Goal: Task Accomplishment & Management: Manage account settings

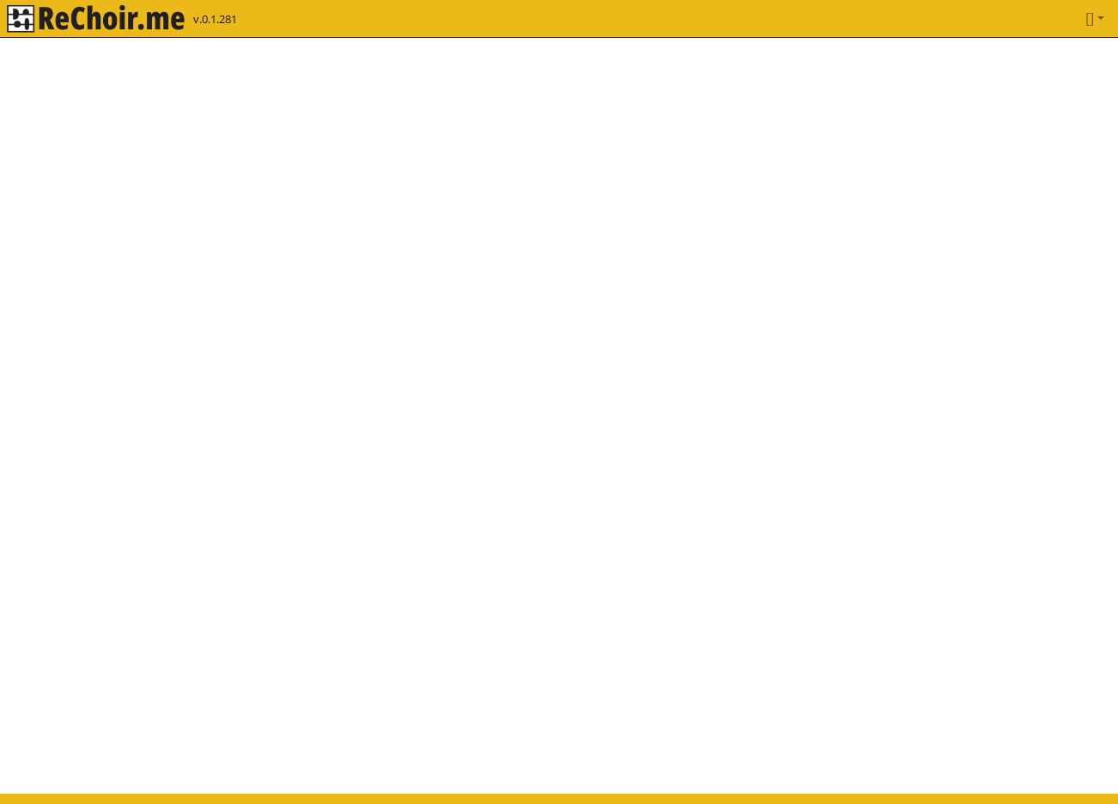
click at [150, 28] on img "rekłajer mi" at bounding box center [96, 18] width 178 height 27
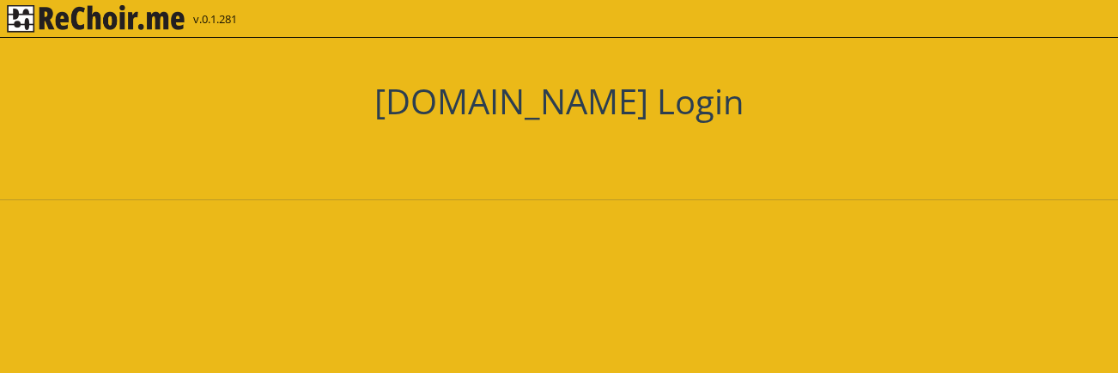
click at [459, 181] on div "[DOMAIN_NAME] Login" at bounding box center [559, 156] width 1118 height 236
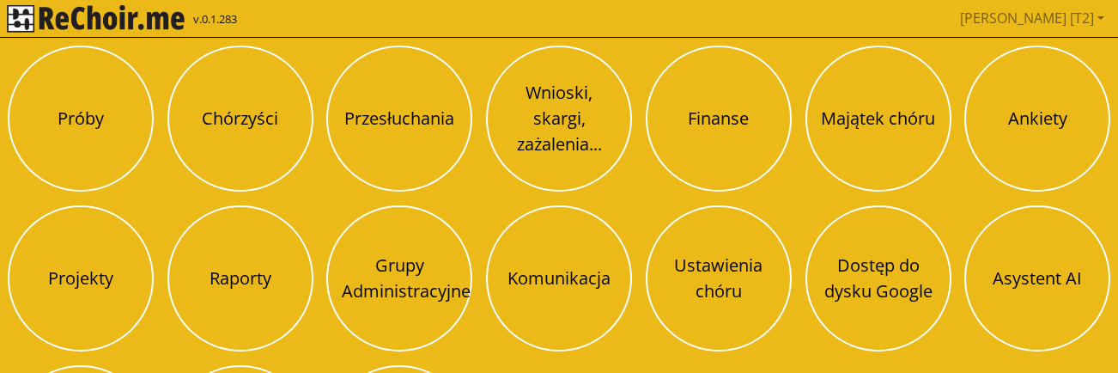
click at [459, 17] on div "[PERSON_NAME] [T2] Pobierz link do kalendarza Wyloguj" at bounding box center [655, 18] width 914 height 34
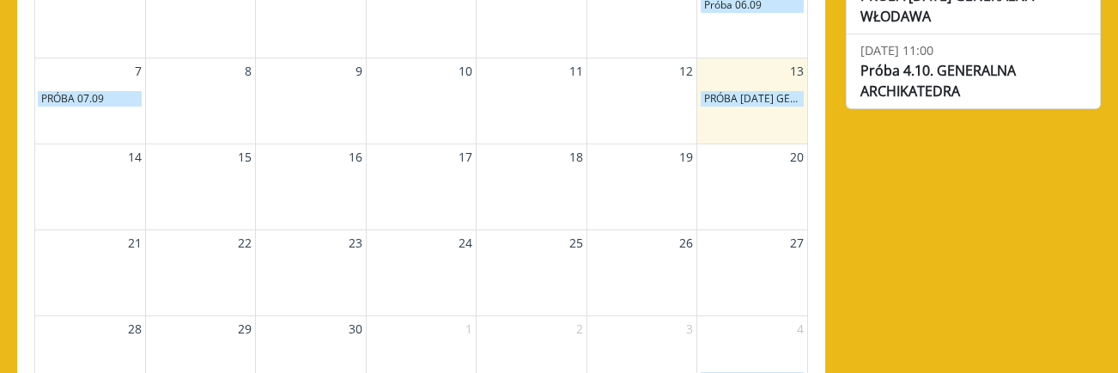
scroll to position [280, 0]
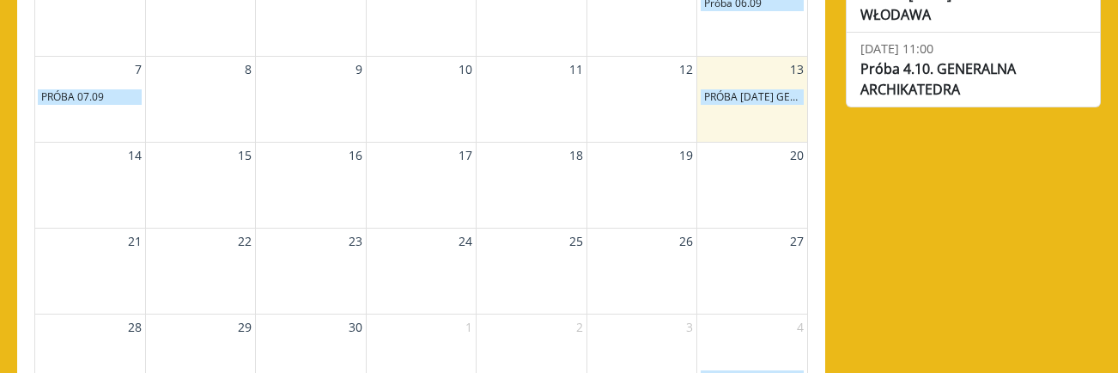
click at [719, 94] on p "PRÓBA [DATE] GENERALNA WŁODAWA" at bounding box center [753, 96] width 104 height 15
click at [718, 100] on p "PRÓBA [DATE] GENERALNA WŁODAWA" at bounding box center [753, 96] width 104 height 15
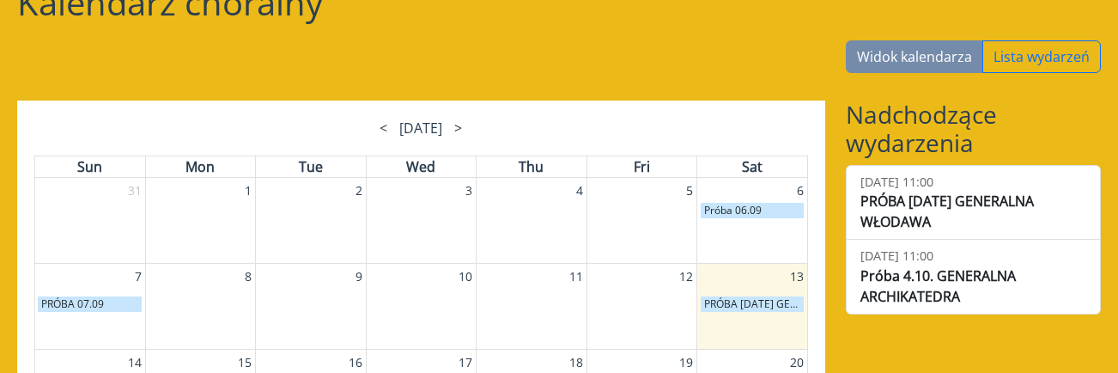
scroll to position [0, 0]
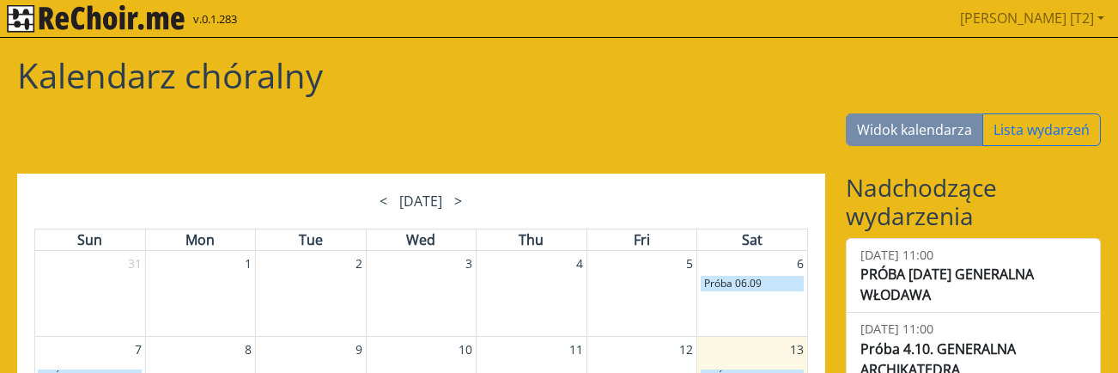
click at [155, 18] on img "rekłajer mi" at bounding box center [96, 18] width 178 height 27
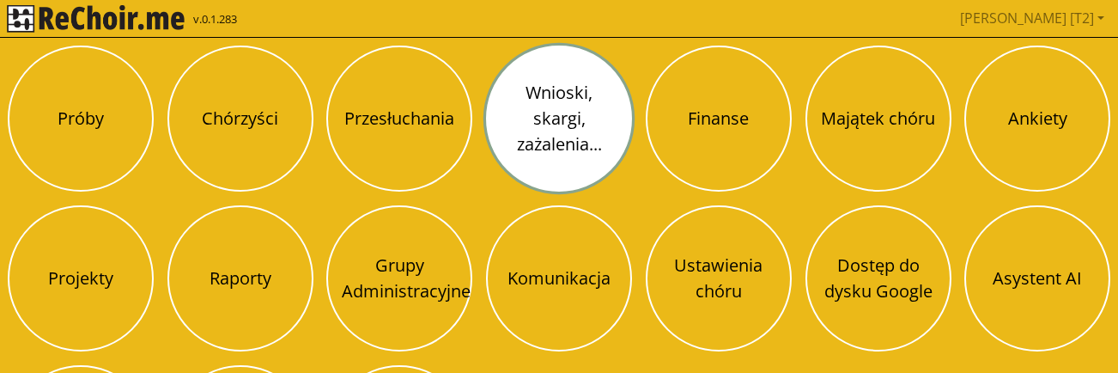
click at [594, 143] on button "Wnioski, skargi, zażalenia..." at bounding box center [559, 119] width 146 height 146
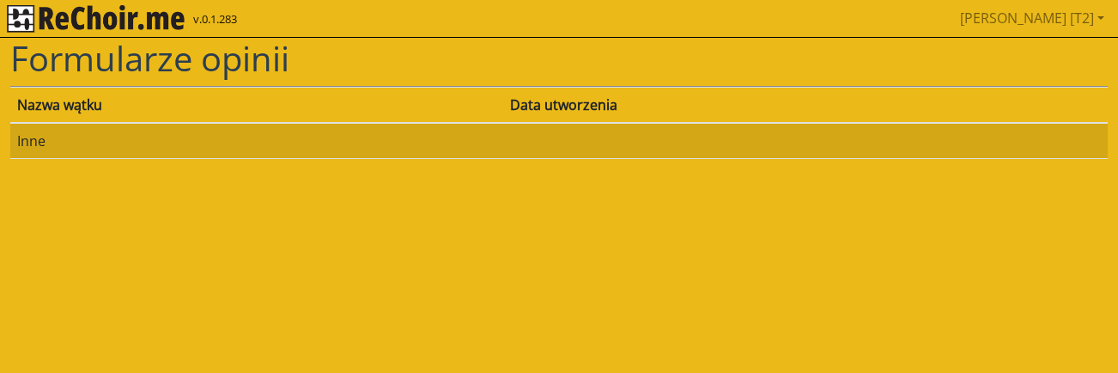
click at [171, 21] on img "rekłajer mi" at bounding box center [96, 18] width 178 height 27
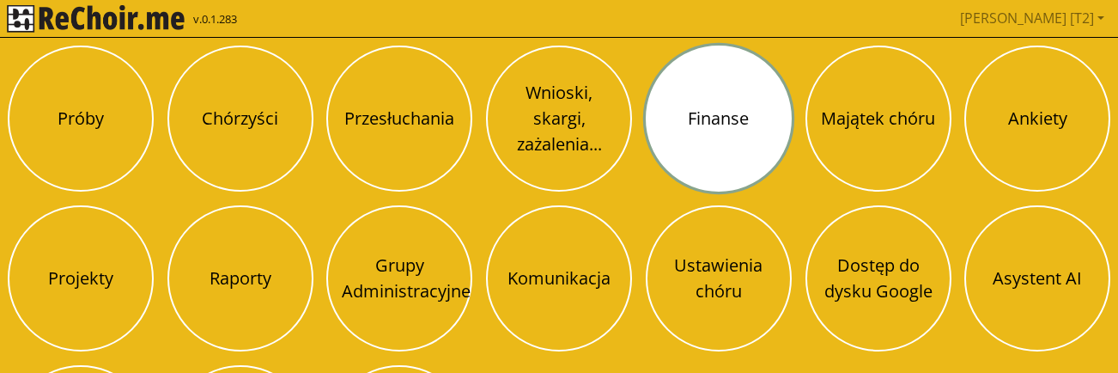
click at [653, 143] on button "Finanse" at bounding box center [719, 119] width 146 height 146
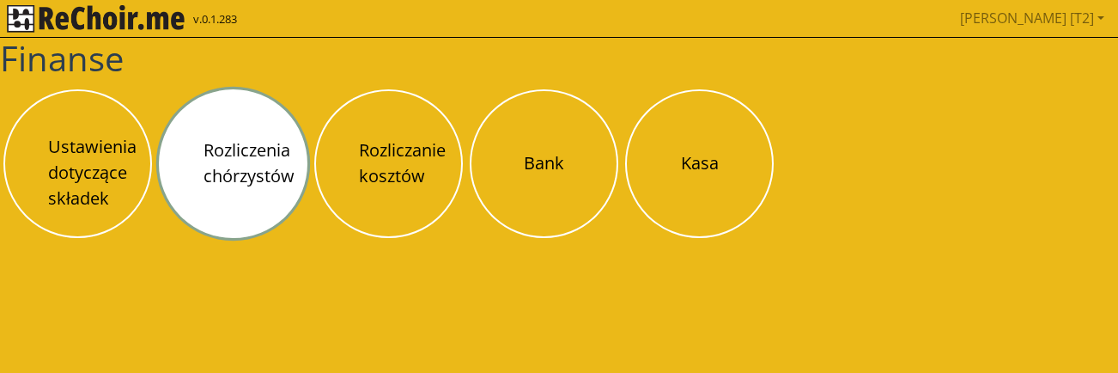
click at [258, 149] on button "Rozliczenia chórzystów" at bounding box center [233, 163] width 149 height 149
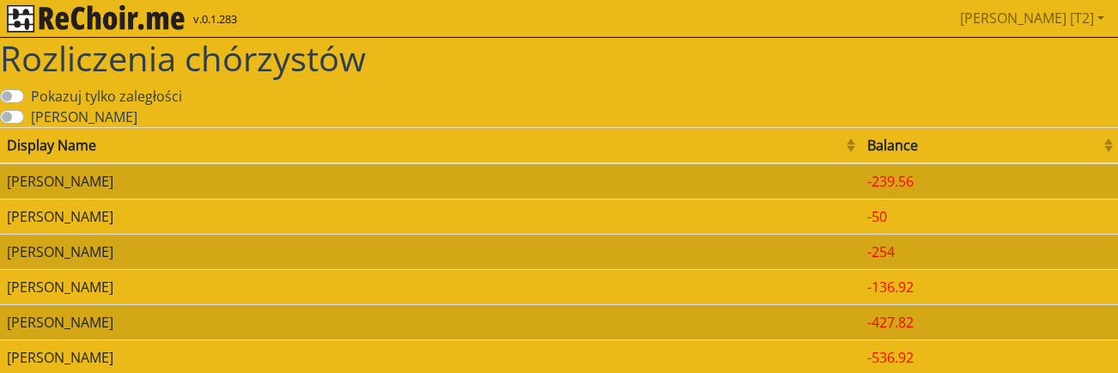
click at [198, 215] on td "Maria Bernat" at bounding box center [430, 215] width 861 height 35
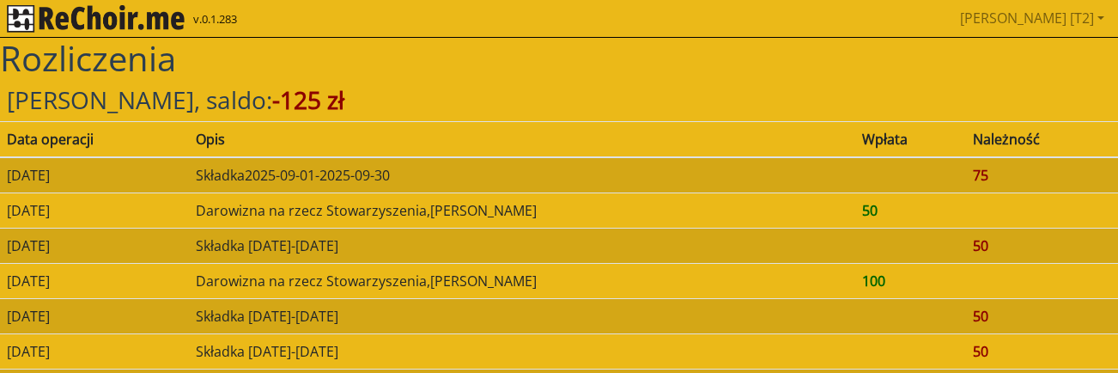
click at [171, 16] on img "rekłajer mi" at bounding box center [96, 18] width 178 height 27
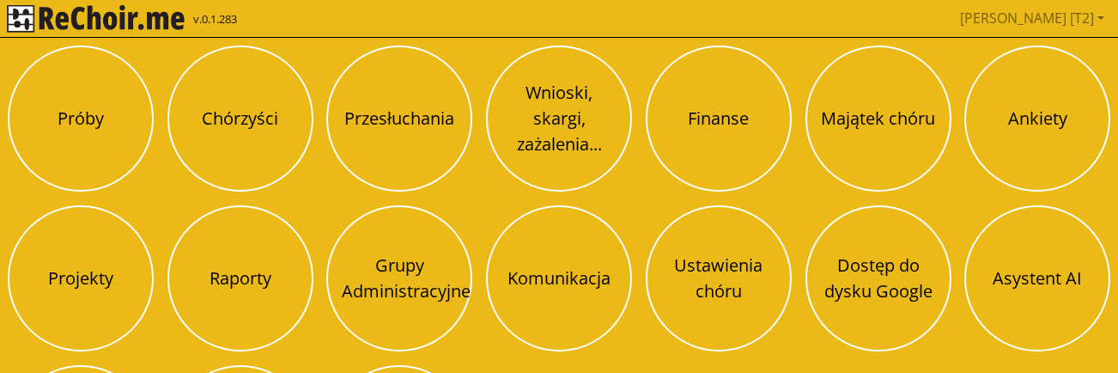
click at [167, 16] on img "rekłajer mi" at bounding box center [96, 18] width 178 height 27
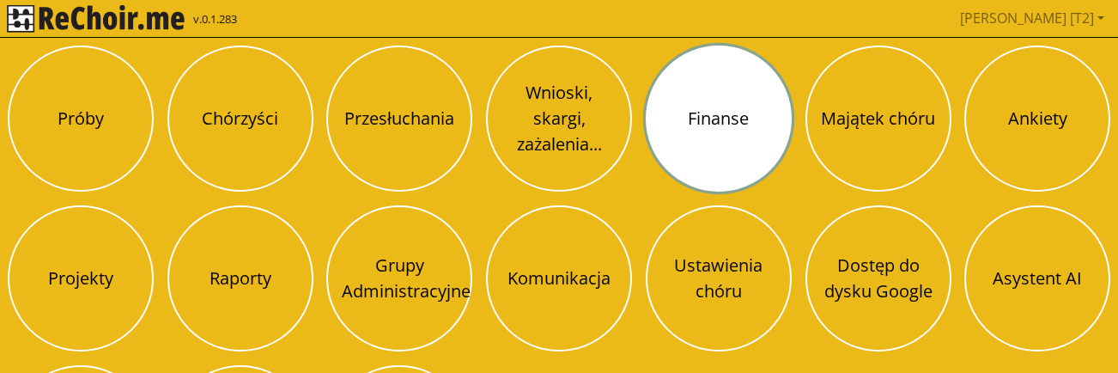
click at [718, 137] on button "Finanse" at bounding box center [719, 119] width 146 height 146
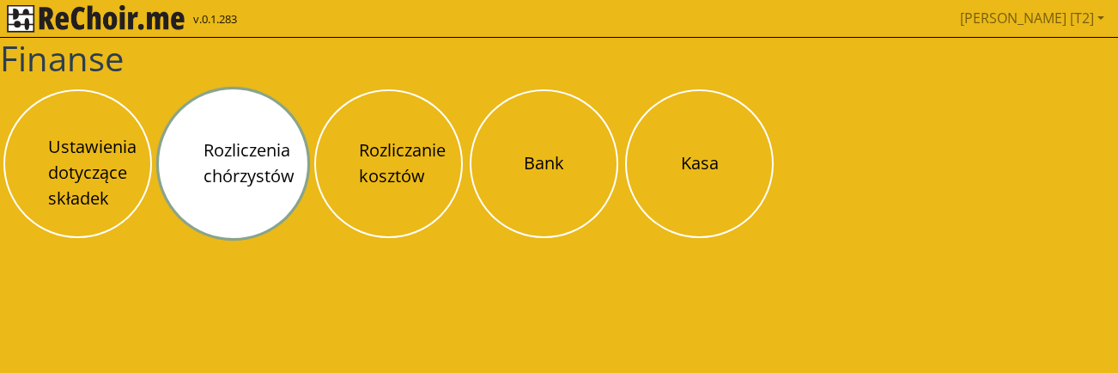
click at [270, 139] on button "Rozliczenia chórzystów" at bounding box center [233, 163] width 149 height 149
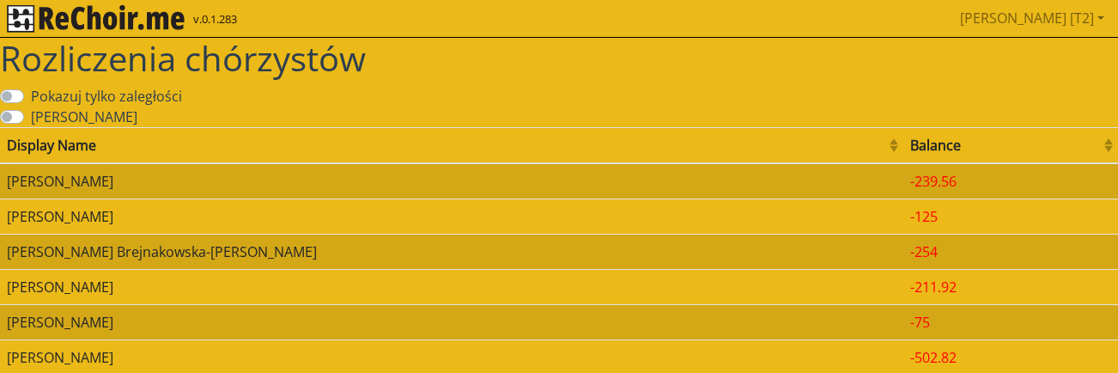
click at [348, 188] on td "[PERSON_NAME]" at bounding box center [451, 181] width 903 height 36
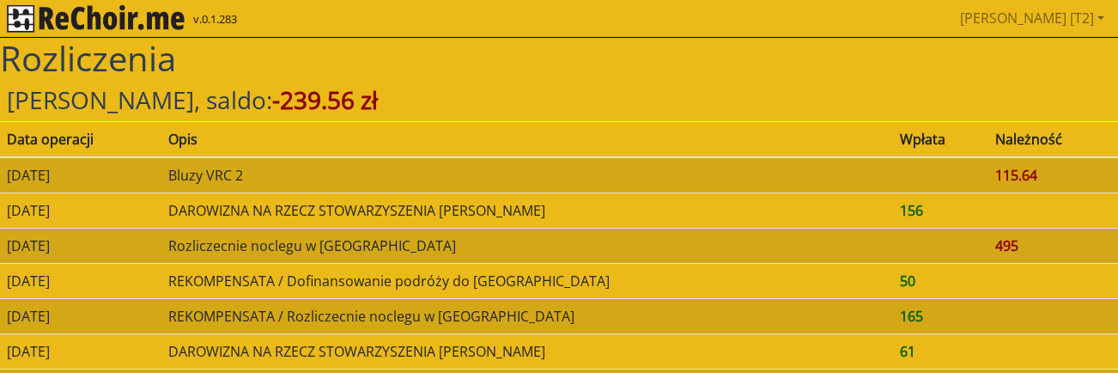
click at [153, 23] on img "rekłajer mi" at bounding box center [96, 18] width 178 height 27
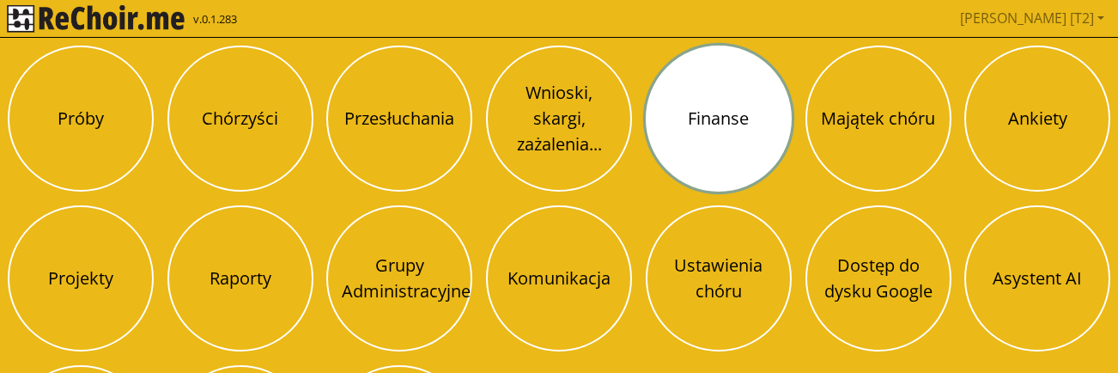
click at [724, 138] on button "Finanse" at bounding box center [719, 119] width 146 height 146
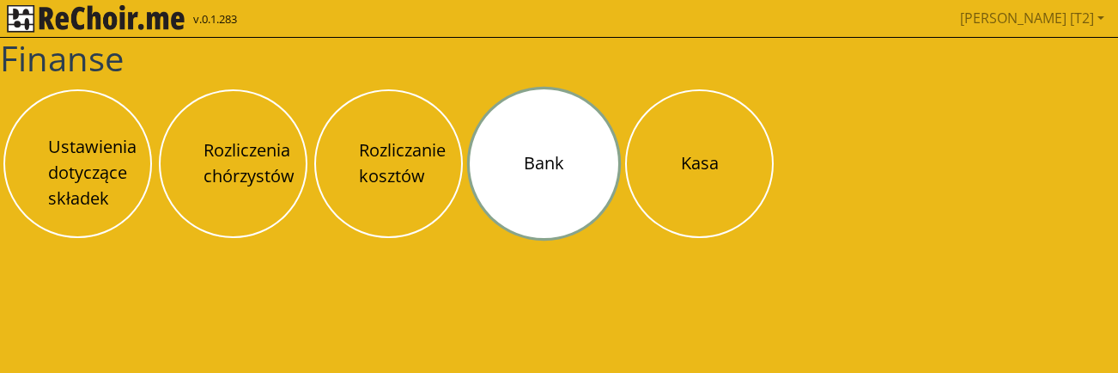
click at [553, 159] on button "Bank" at bounding box center [544, 163] width 149 height 149
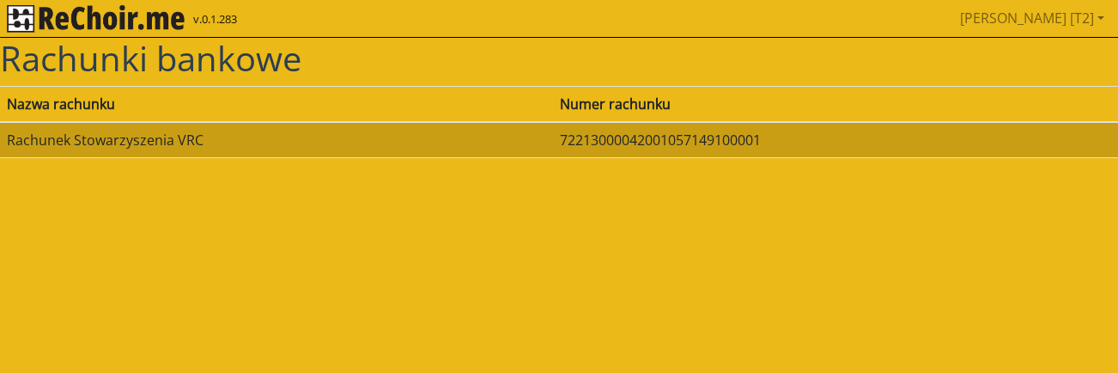
click at [300, 138] on td "Rachunek Stowarzyszenia VRC" at bounding box center [276, 140] width 553 height 36
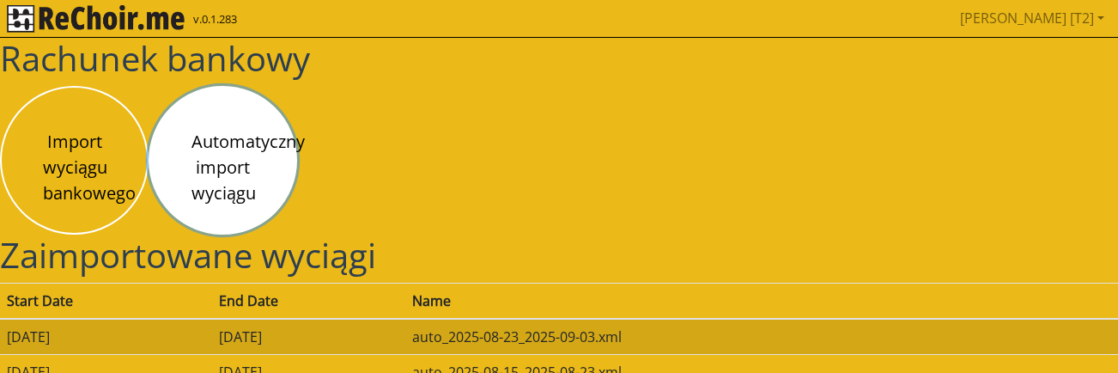
click at [246, 164] on button "Automatyczny import wyciągu" at bounding box center [223, 160] width 149 height 149
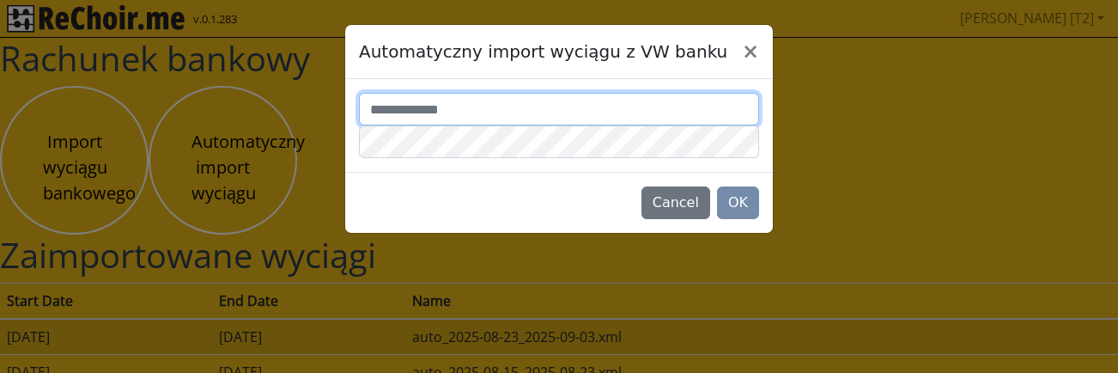
click at [537, 110] on input "text" at bounding box center [559, 109] width 400 height 33
click at [415, 103] on input "text" at bounding box center [559, 109] width 400 height 33
type input "*"
click at [458, 105] on input "text" at bounding box center [559, 109] width 400 height 33
type input "*******"
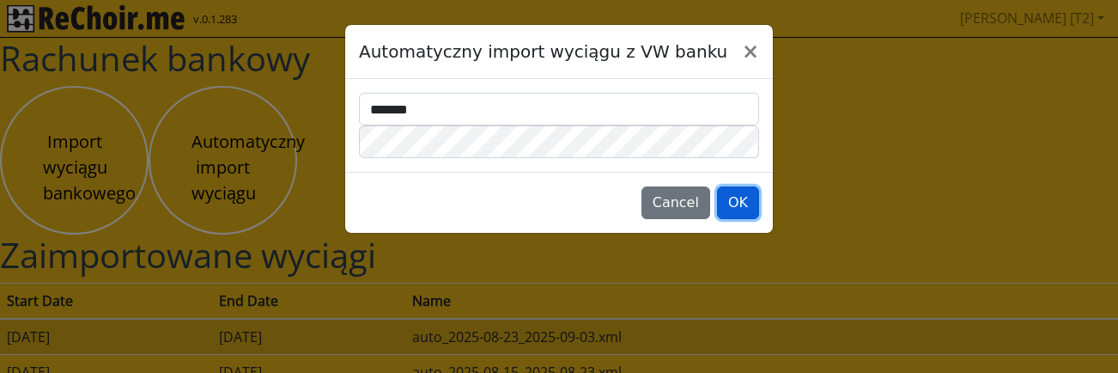
click at [738, 203] on button "OK" at bounding box center [738, 202] width 42 height 33
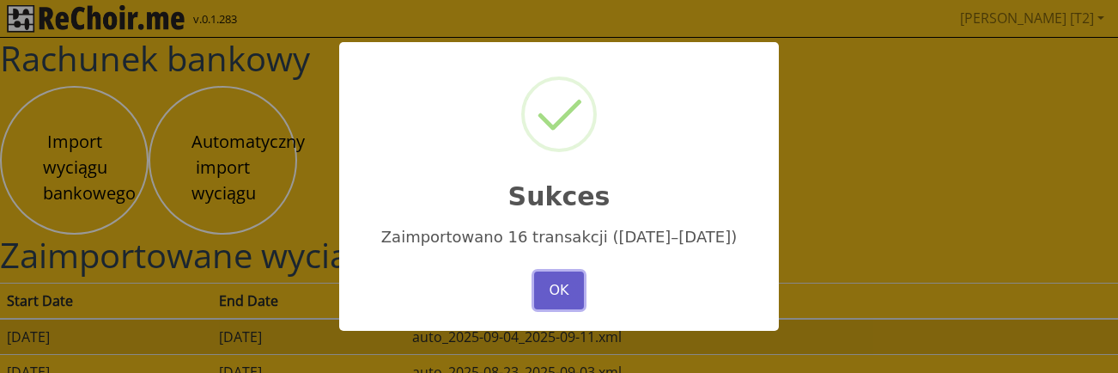
click at [550, 287] on button "OK" at bounding box center [559, 290] width 50 height 38
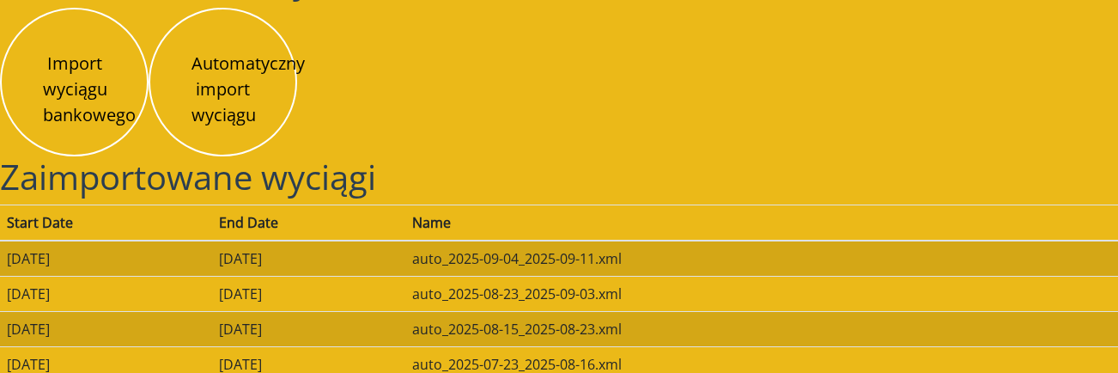
scroll to position [80, 0]
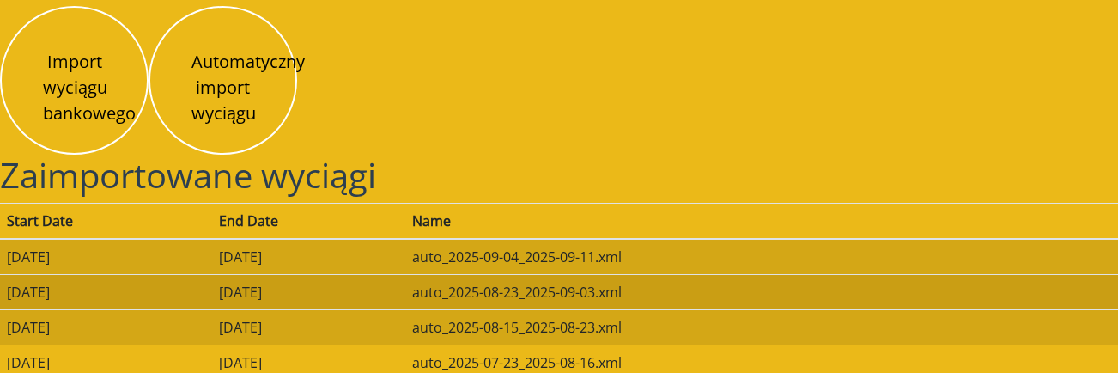
click at [334, 283] on td "2025-09-03" at bounding box center [308, 291] width 193 height 35
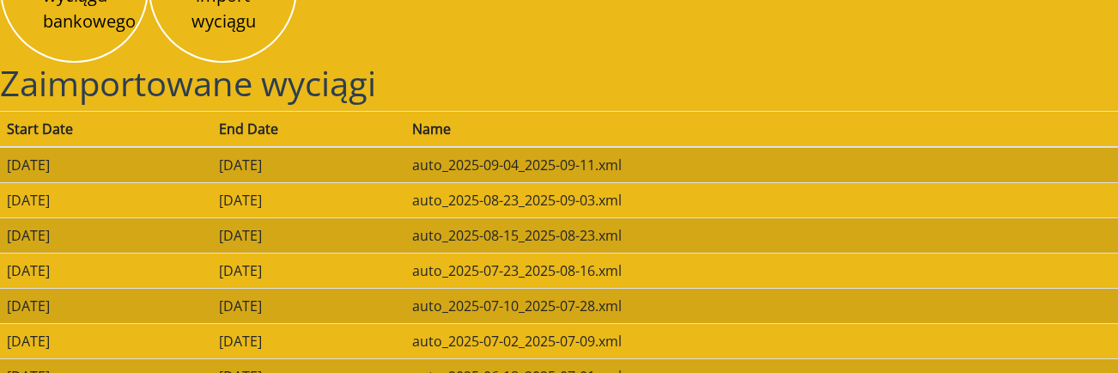
scroll to position [179, 0]
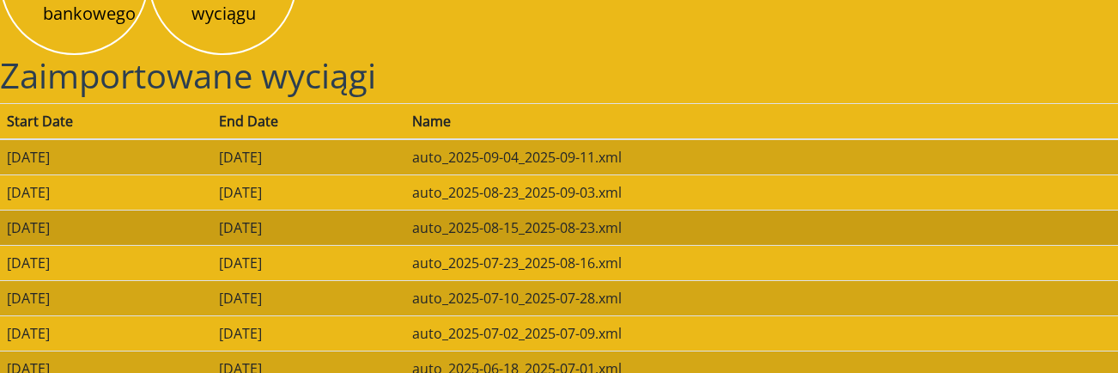
click at [316, 222] on td "2025-08-22" at bounding box center [308, 227] width 193 height 35
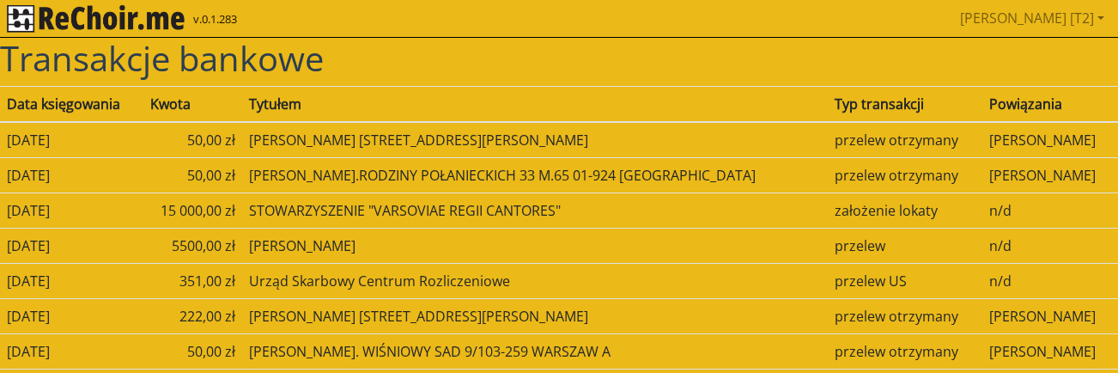
scroll to position [10, 0]
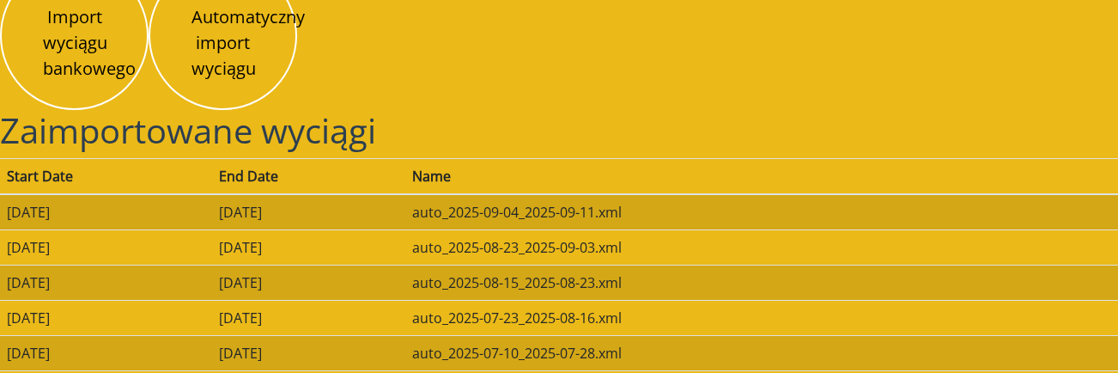
scroll to position [140, 0]
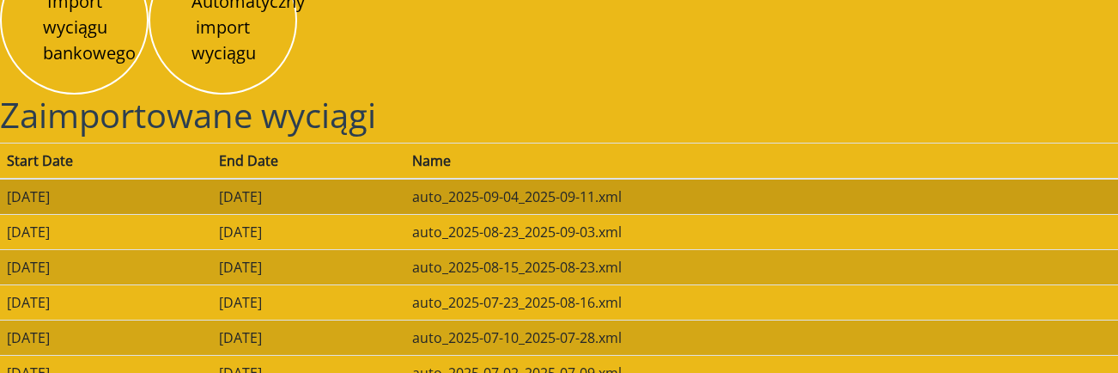
click at [321, 194] on td "2025-09-11" at bounding box center [308, 197] width 193 height 36
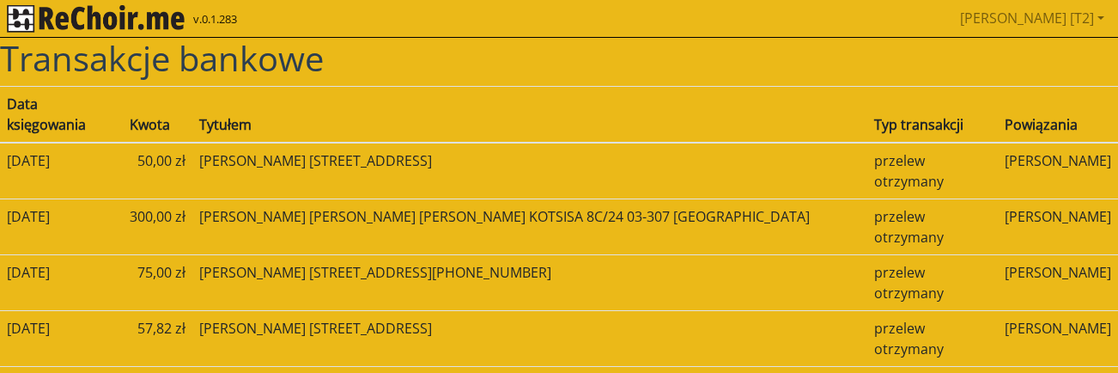
click at [173, 25] on img "rekłajer mi" at bounding box center [96, 18] width 178 height 27
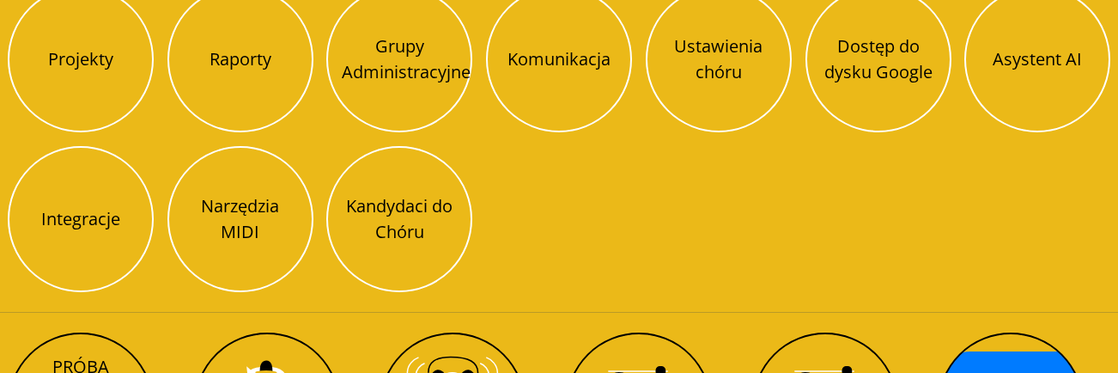
scroll to position [222, 0]
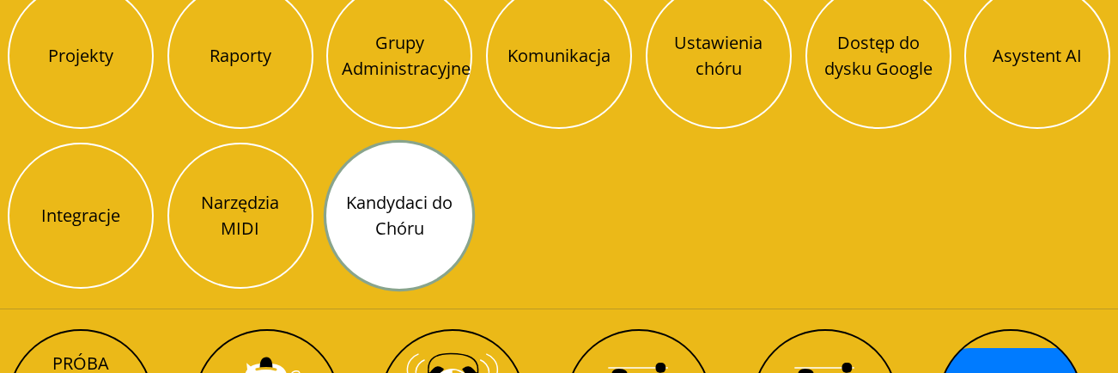
click at [391, 239] on button "Kandydaci do Chóru" at bounding box center [399, 216] width 146 height 146
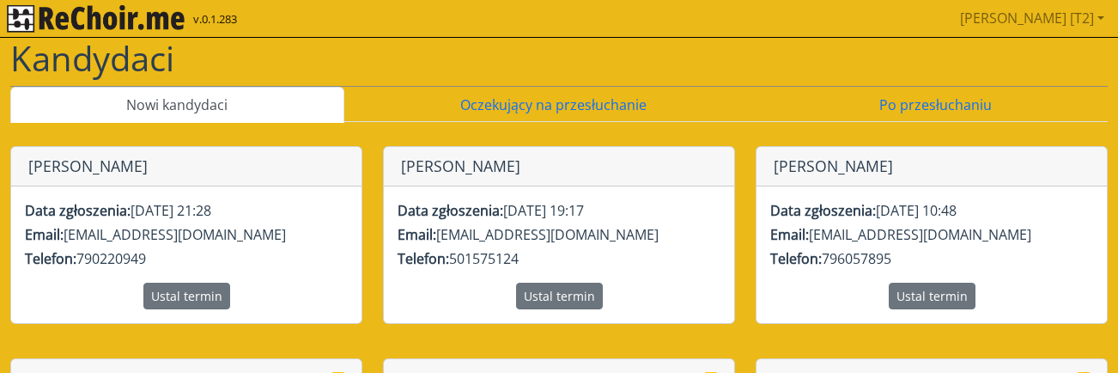
click at [164, 22] on img "rekłajer mi" at bounding box center [96, 18] width 178 height 27
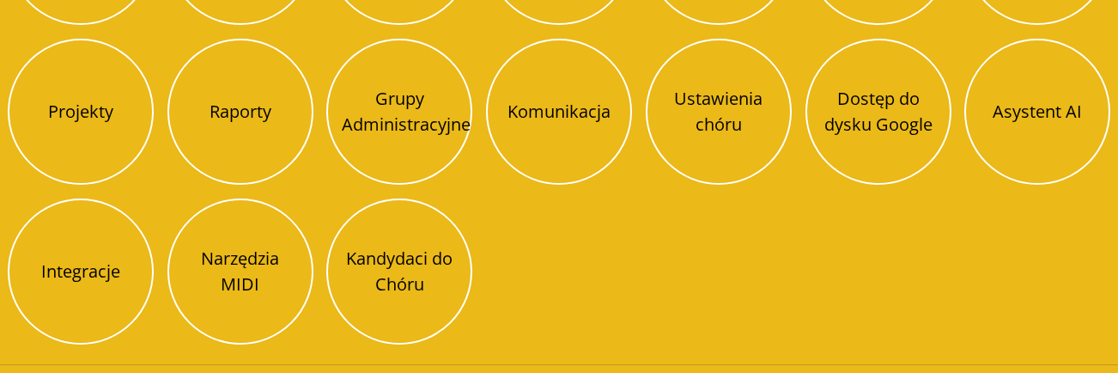
scroll to position [339, 0]
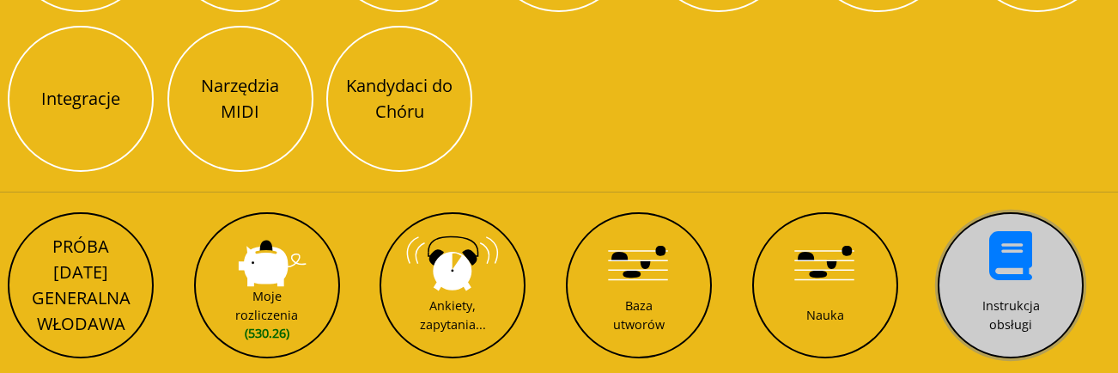
click at [992, 283] on button "Instrukcja obsługi" at bounding box center [1011, 285] width 146 height 146
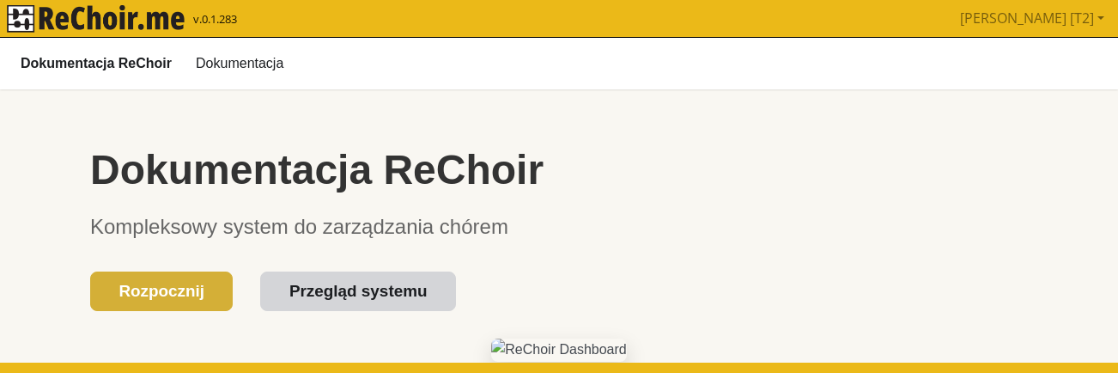
click at [382, 274] on link "Przegląd systemu" at bounding box center [357, 291] width 195 height 40
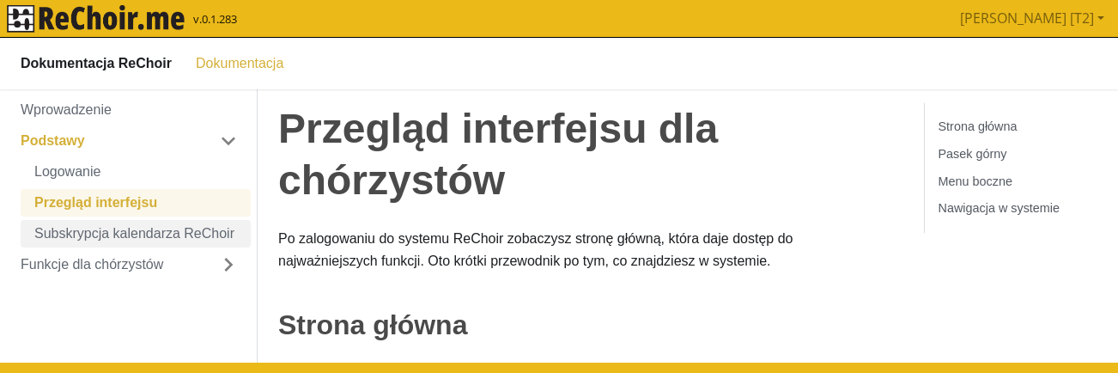
click at [139, 223] on link "Subskrypcja kalendarza ReChoir" at bounding box center [136, 232] width 230 height 27
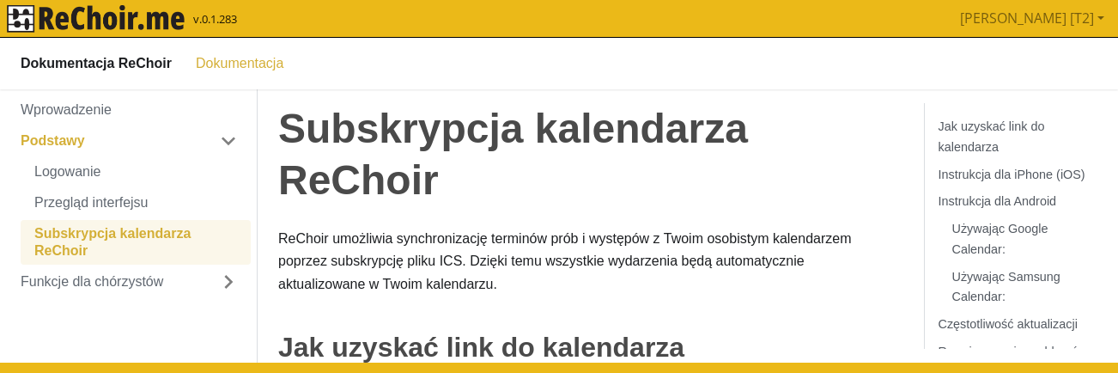
click at [269, 21] on div "Piotr [T2] Pobierz link do kalendarza Wyloguj" at bounding box center [655, 18] width 914 height 34
click at [145, 14] on img "rekłajer mi" at bounding box center [96, 18] width 178 height 27
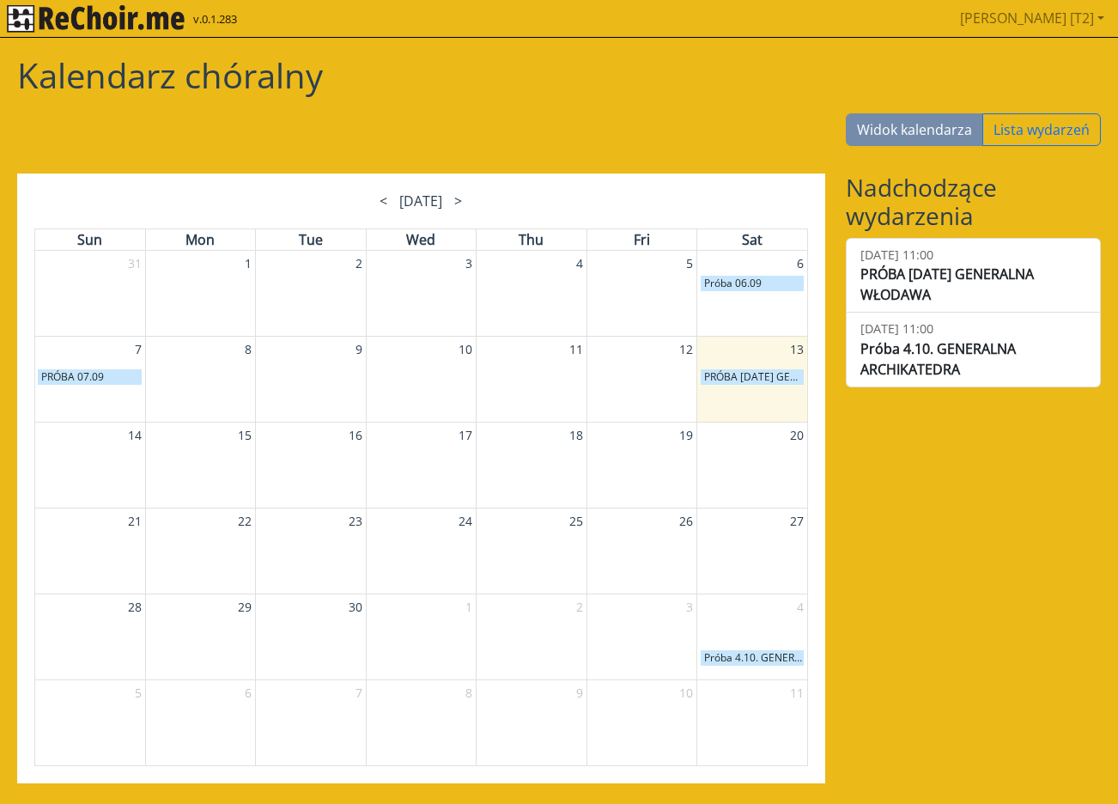
scroll to position [9, 0]
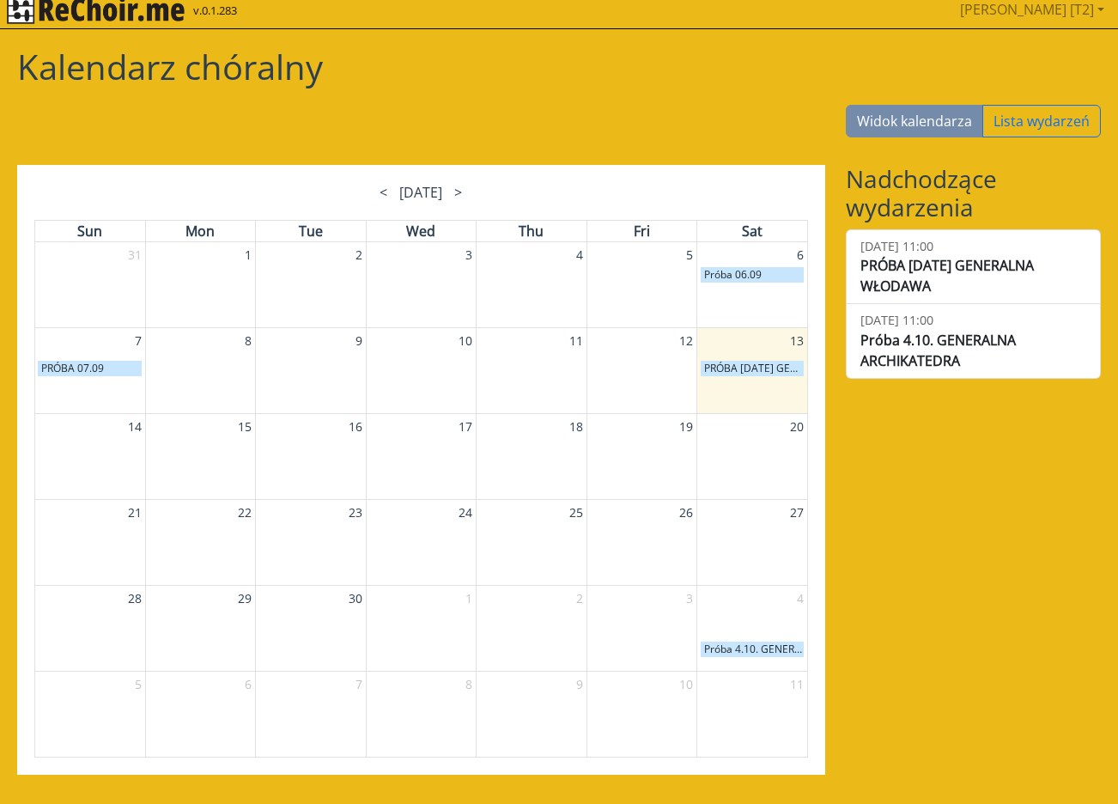
click at [496, 189] on div "< September 2025 >" at bounding box center [421, 192] width 464 height 21
click at [462, 189] on span ">" at bounding box center [458, 192] width 8 height 19
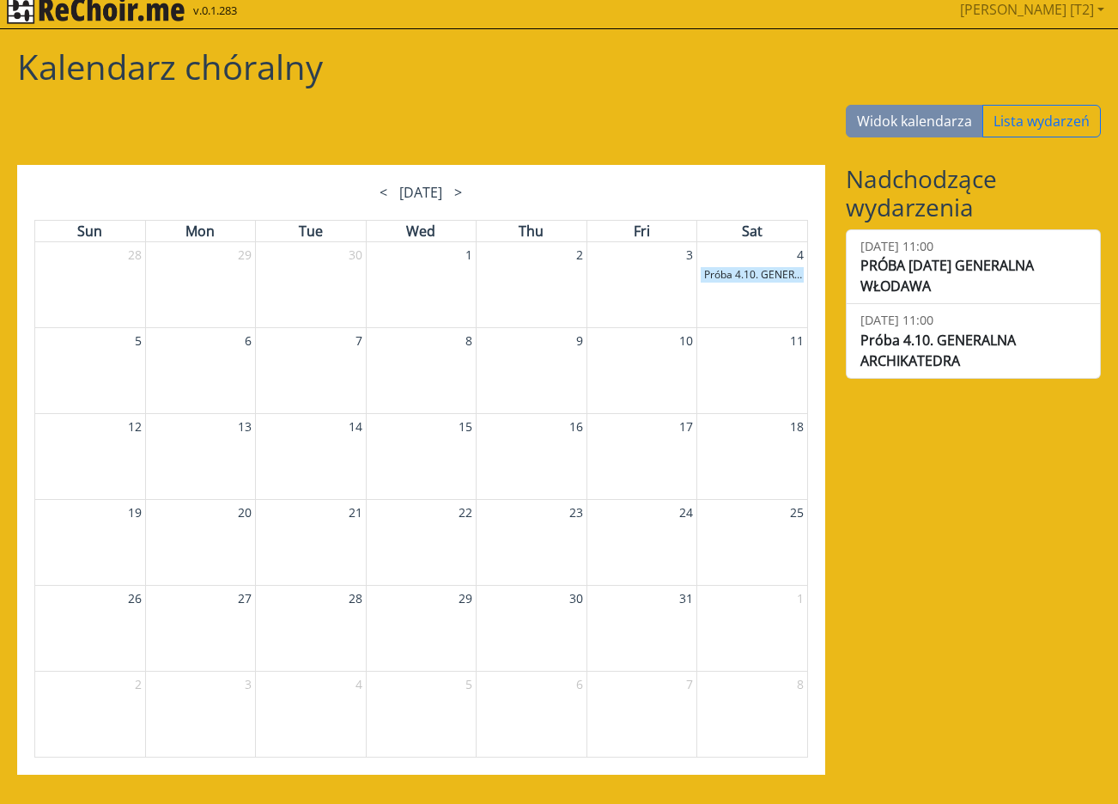
click at [490, 190] on div "< October 2025 >" at bounding box center [421, 192] width 464 height 21
click at [462, 196] on span ">" at bounding box center [458, 192] width 8 height 19
click at [380, 191] on span "<" at bounding box center [384, 192] width 8 height 19
click at [733, 271] on p "Próba 4.10. GENERALNA ARCHIKATEDRA" at bounding box center [753, 274] width 104 height 15
click at [713, 275] on p "Próba 4.10. GENERALNA ARCHIKATEDRA" at bounding box center [753, 274] width 104 height 15
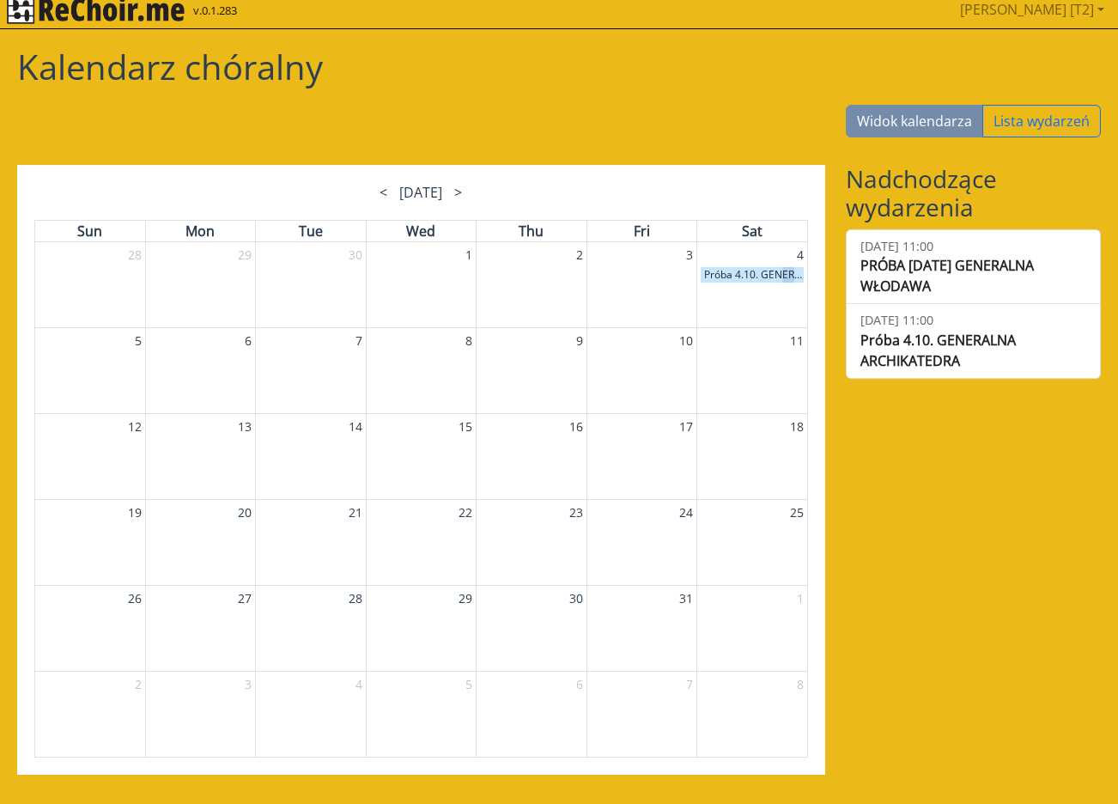
click at [713, 275] on p "Próba 4.10. GENERALNA ARCHIKATEDRA" at bounding box center [753, 274] width 104 height 15
click at [724, 197] on div "< October 2025 >" at bounding box center [421, 192] width 774 height 21
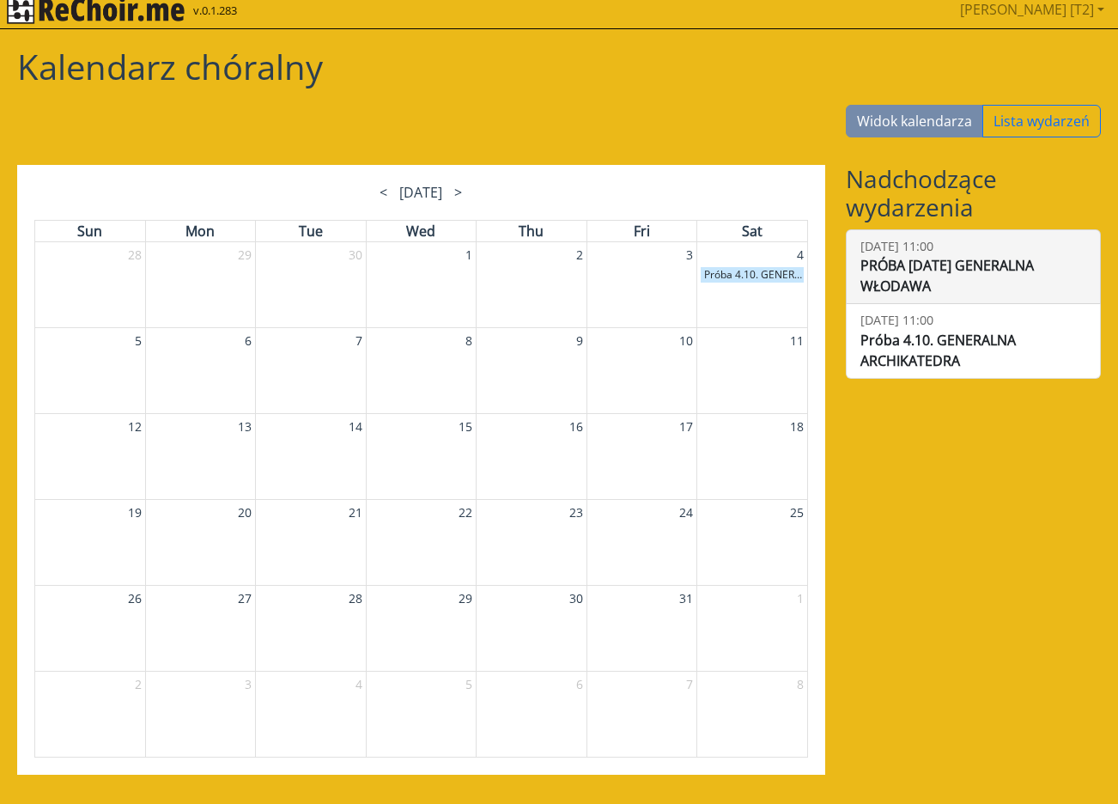
click at [875, 282] on div "PRÓBA 13.09.2025 GENERALNA WŁODAWA" at bounding box center [974, 275] width 227 height 41
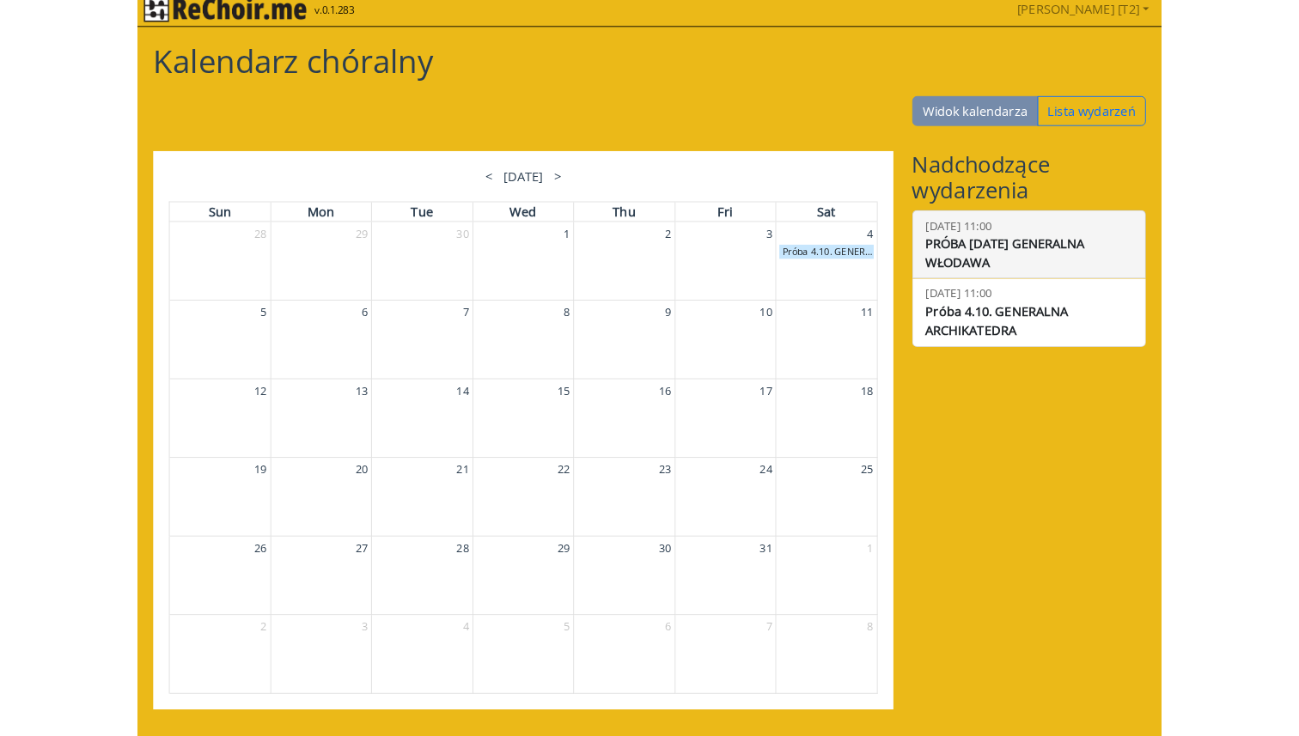
scroll to position [0, 0]
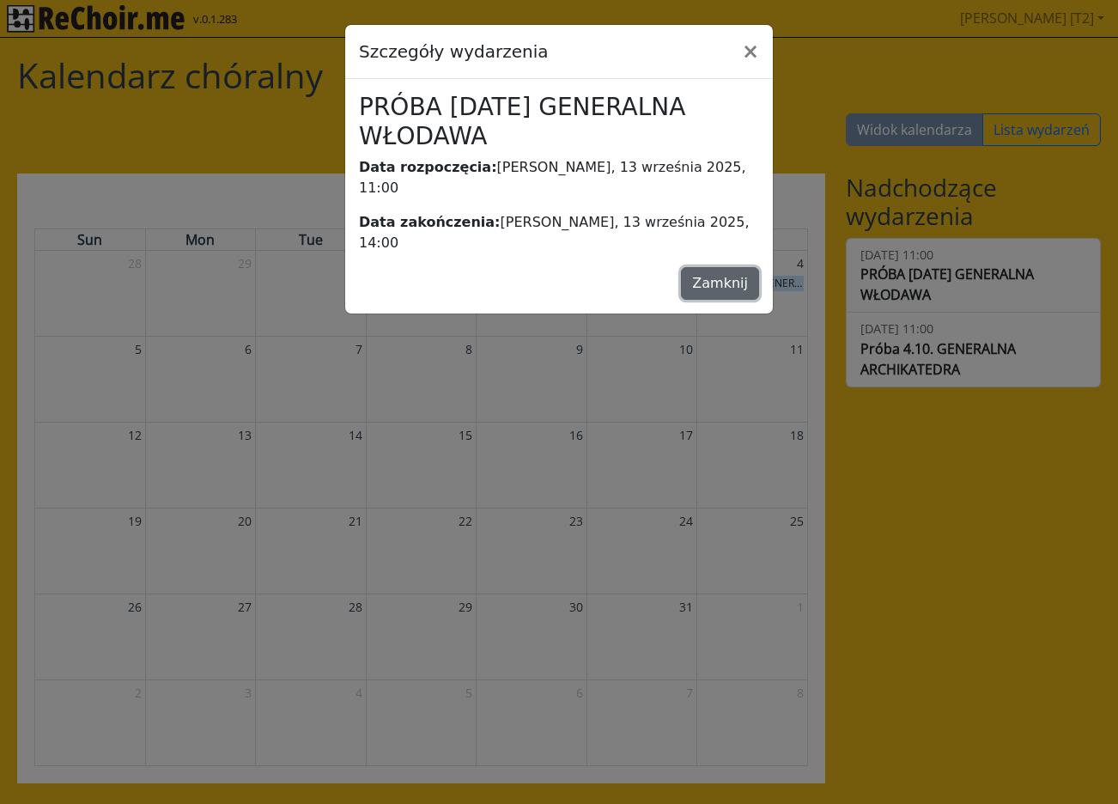
click at [717, 267] on button "Zamknij" at bounding box center [720, 283] width 78 height 33
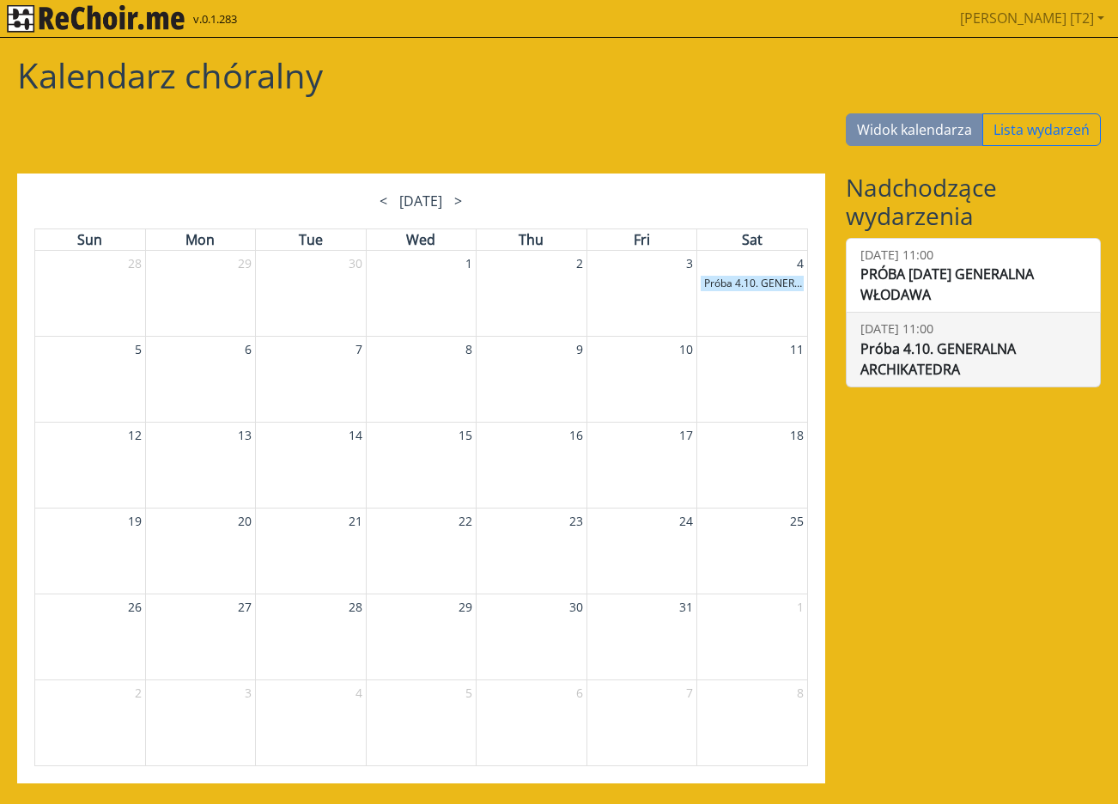
click at [867, 343] on div "Próba 4.10. GENERALNA ARCHIKATEDRA" at bounding box center [974, 358] width 227 height 41
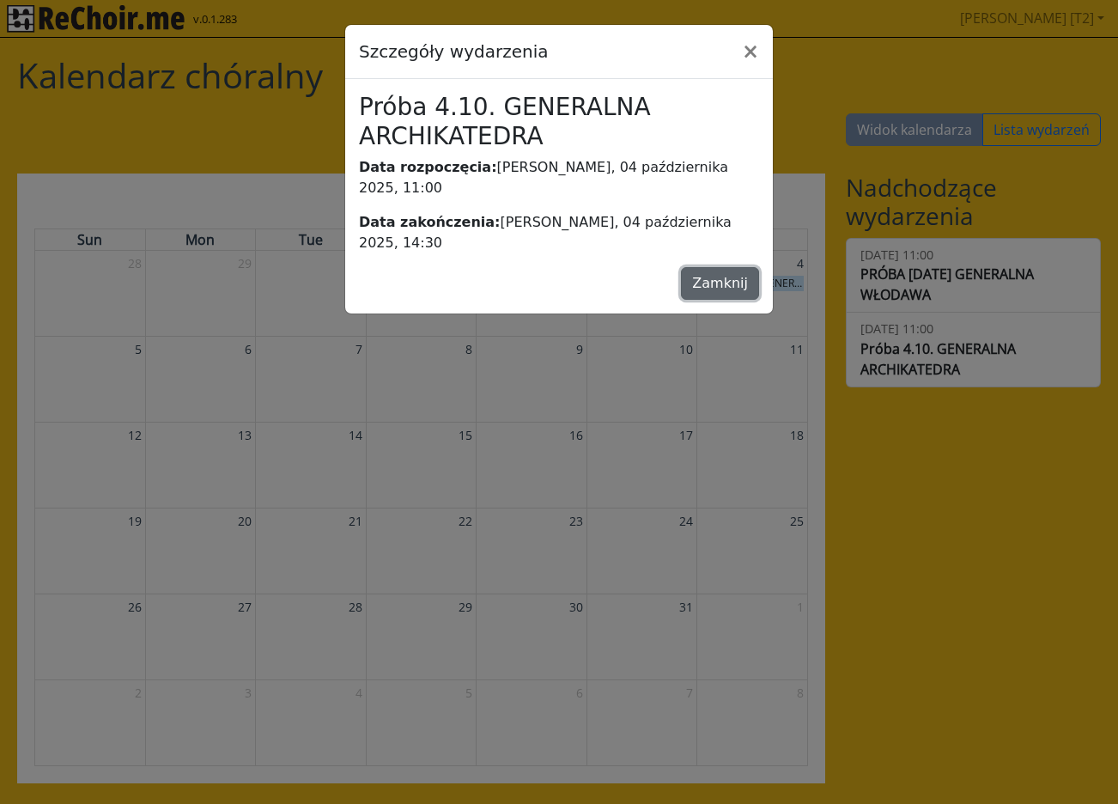
click at [727, 267] on button "Zamknij" at bounding box center [720, 283] width 78 height 33
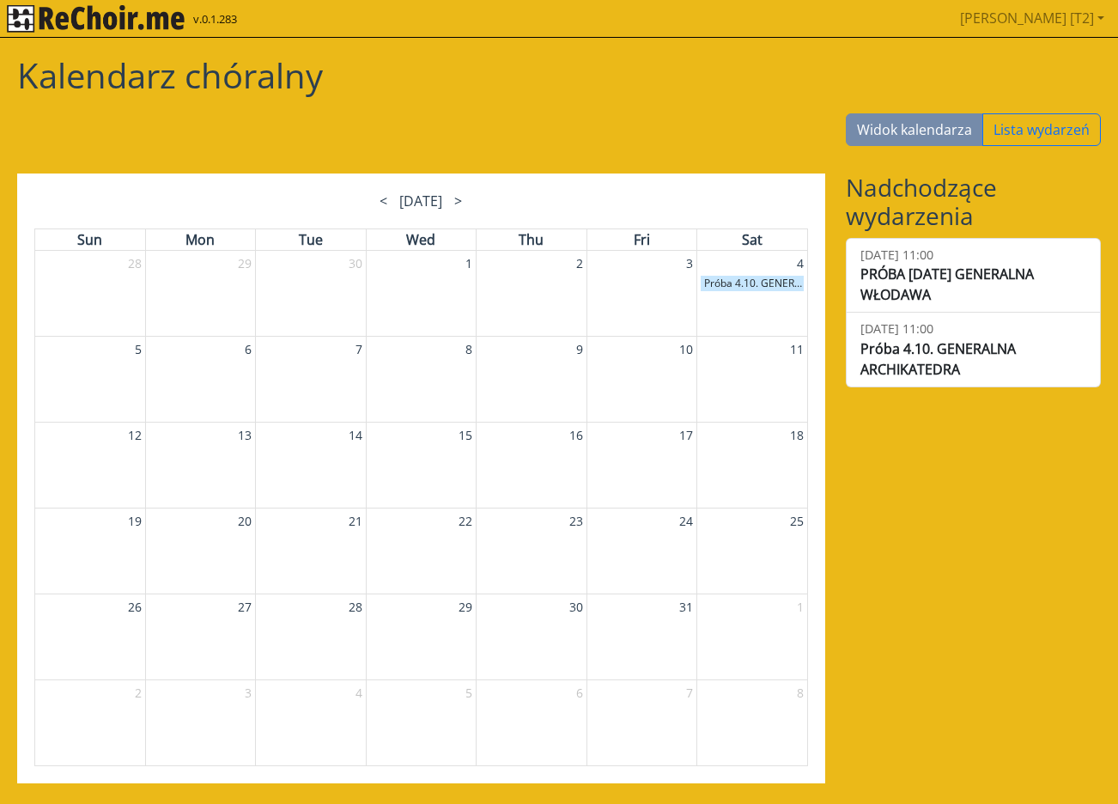
click at [728, 244] on strong "Sat" at bounding box center [752, 239] width 111 height 21
